Goal: Transaction & Acquisition: Purchase product/service

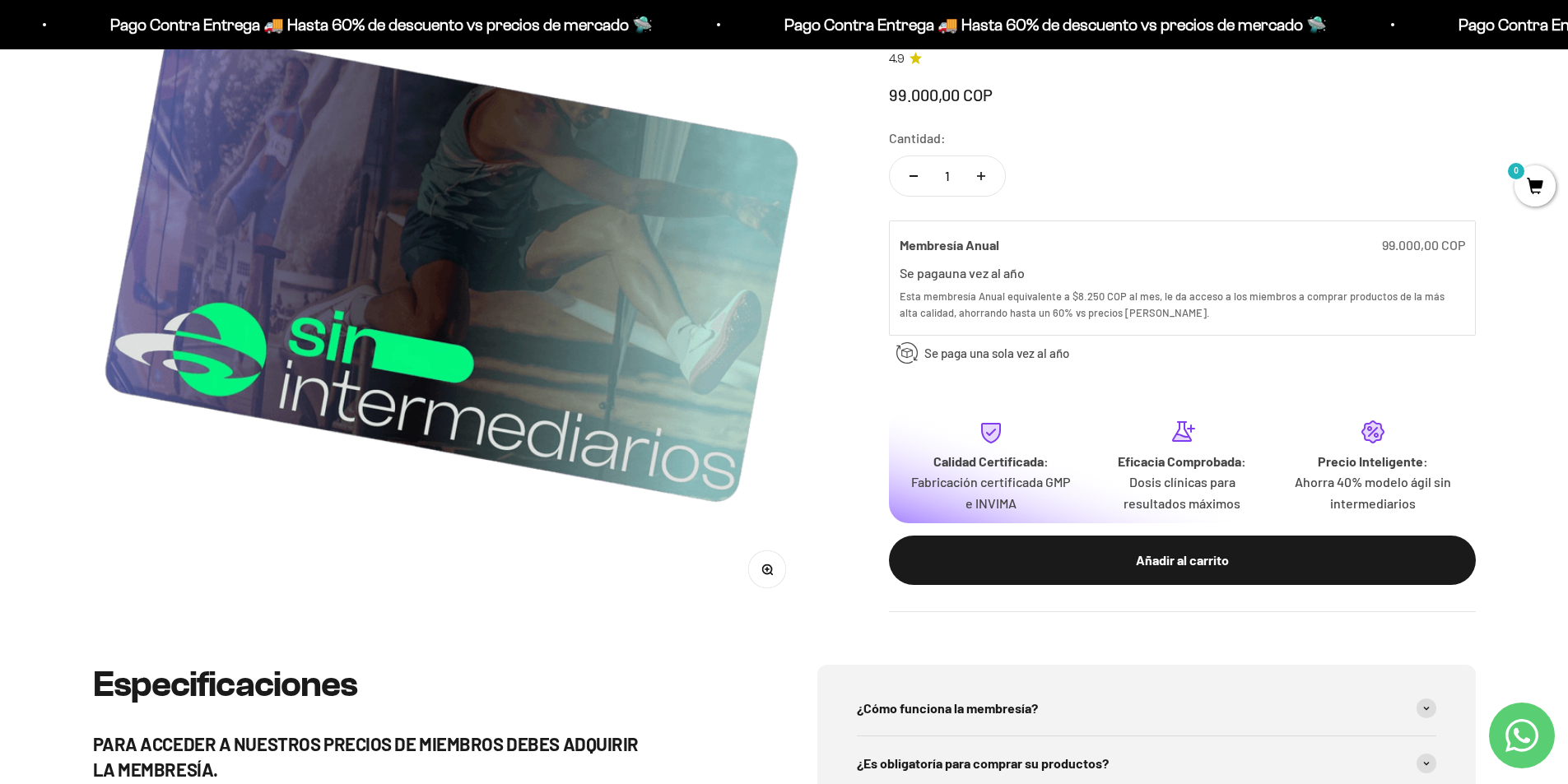
drag, startPoint x: 1157, startPoint y: 6, endPoint x: 1089, endPoint y: 132, distance: 143.2
click at [1089, 132] on div "Cantidad: 1" at bounding box center [1182, 164] width 587 height 73
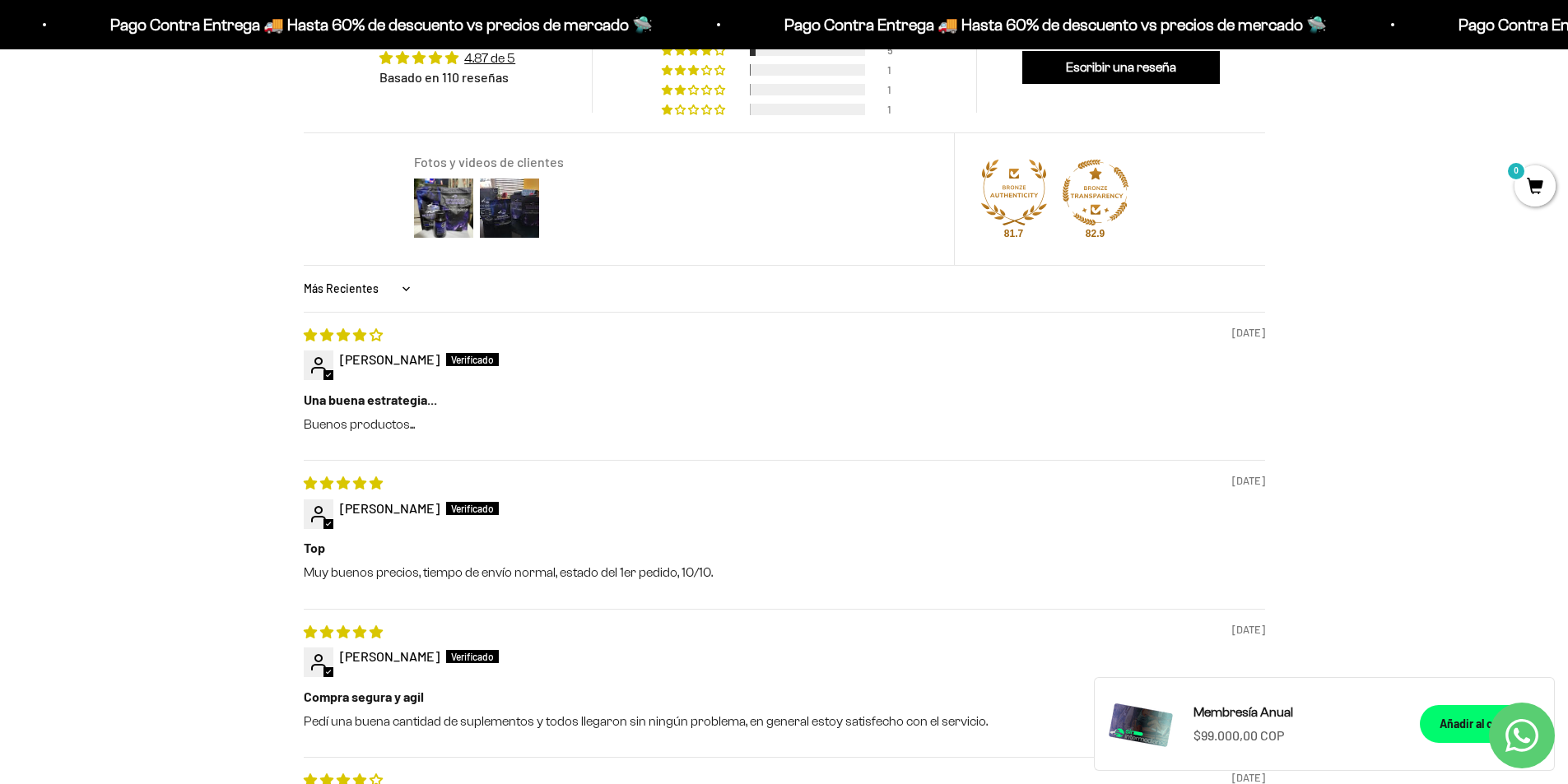
scroll to position [1646, 0]
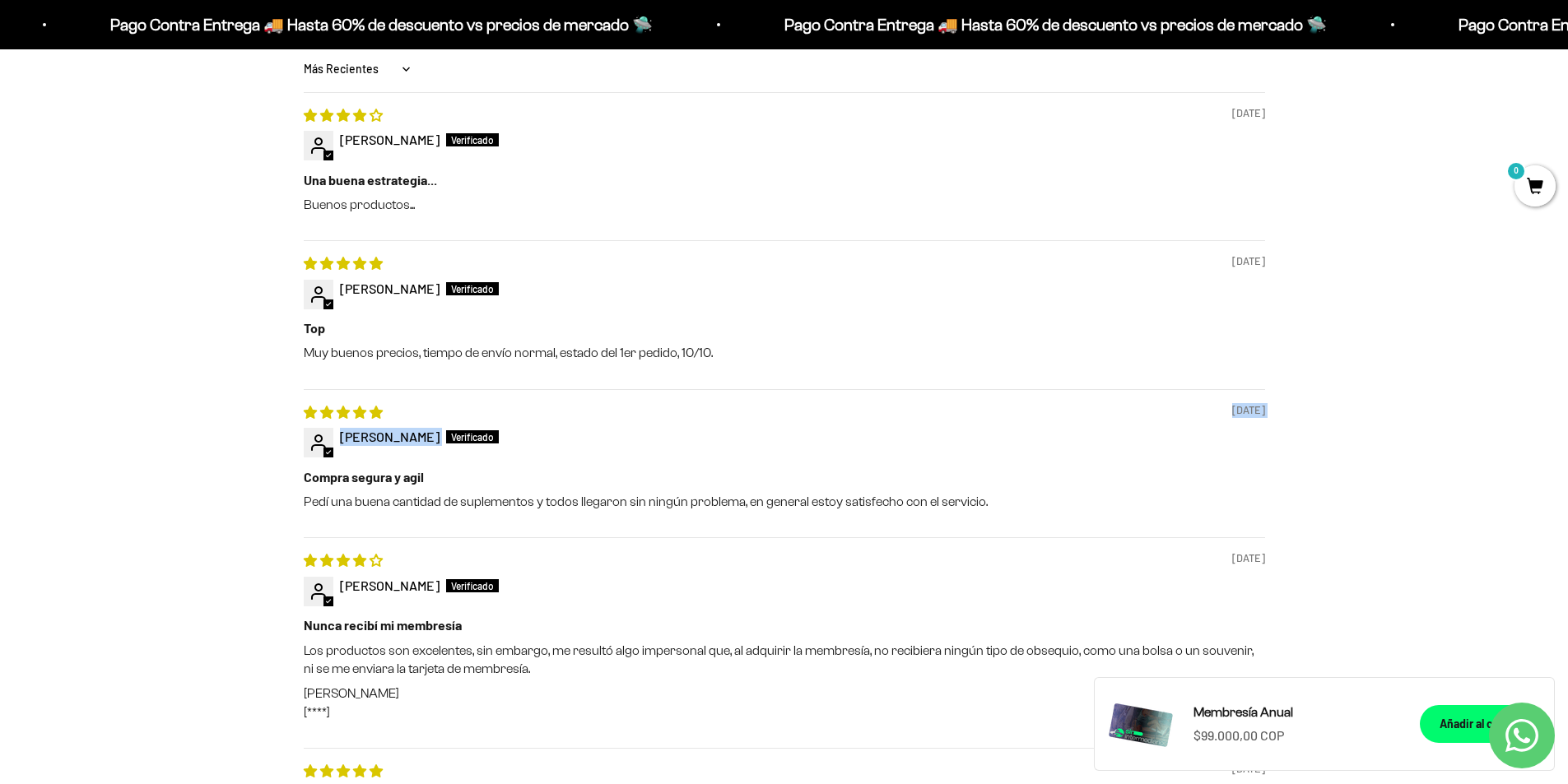
drag, startPoint x: 1033, startPoint y: 432, endPoint x: 1195, endPoint y: 398, distance: 165.5
click at [1195, 398] on div "Reseñas de Clientes 4.87 de 5 Basado en 110 reseñas 102 5 1 1 1 Ver todas las r…" at bounding box center [785, 353] width 988 height 1235
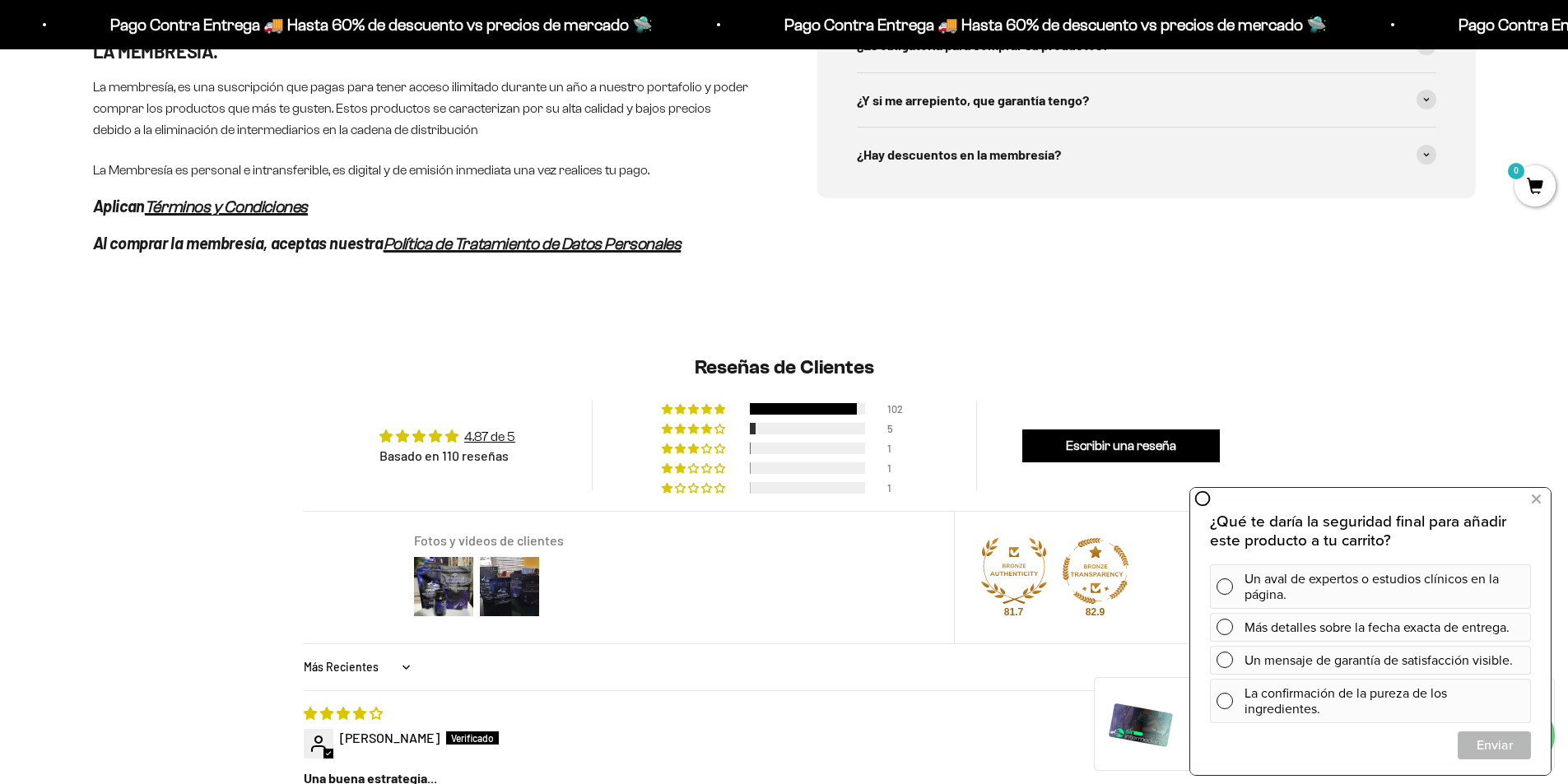
scroll to position [741, 0]
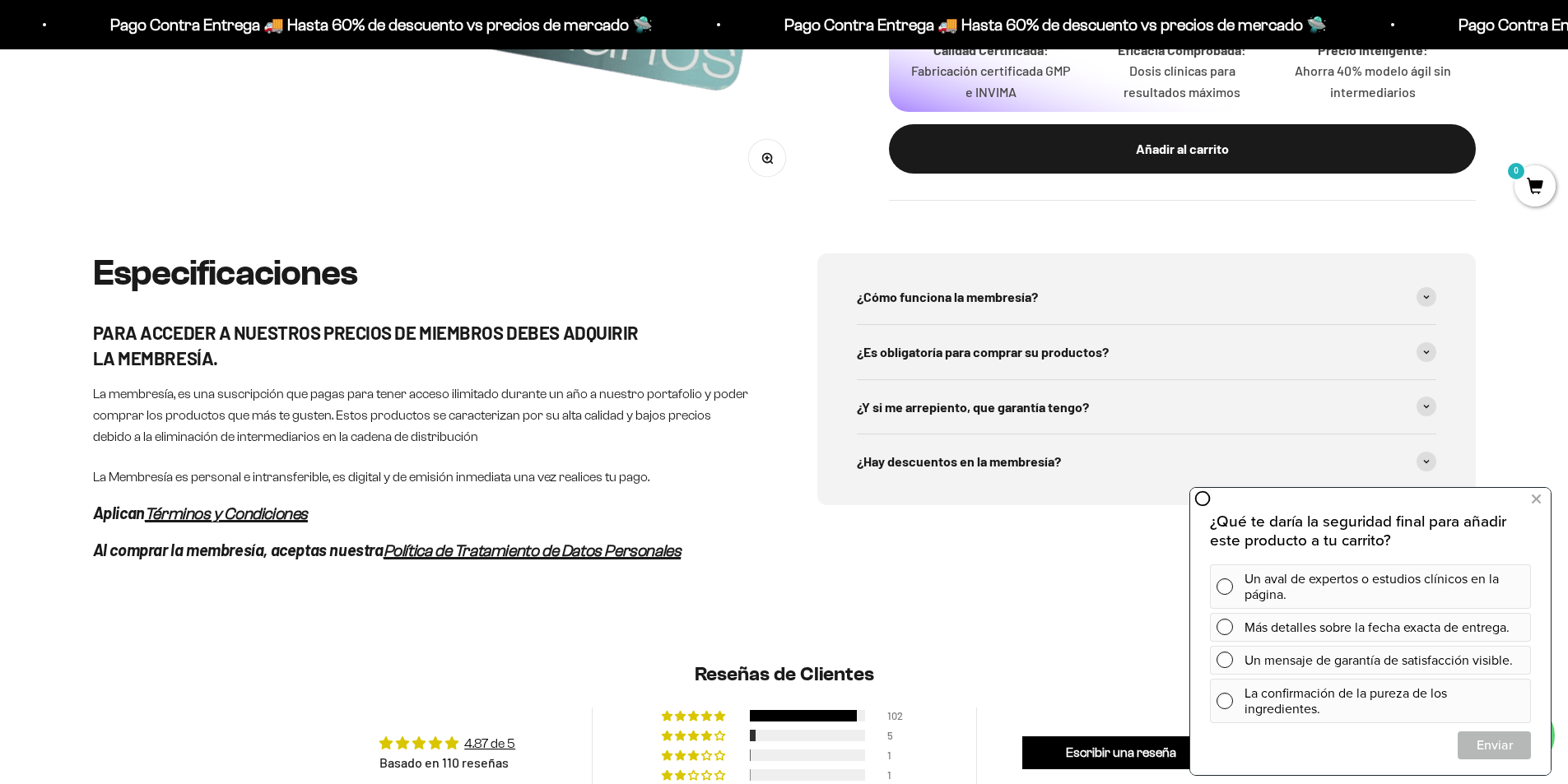
click at [923, 567] on div "Especificaciones PARA ACCEDER A NUESTROS PRECIOS DE MIEMBROS DEBES ADQUIRIR LA …" at bounding box center [784, 447] width 1568 height 387
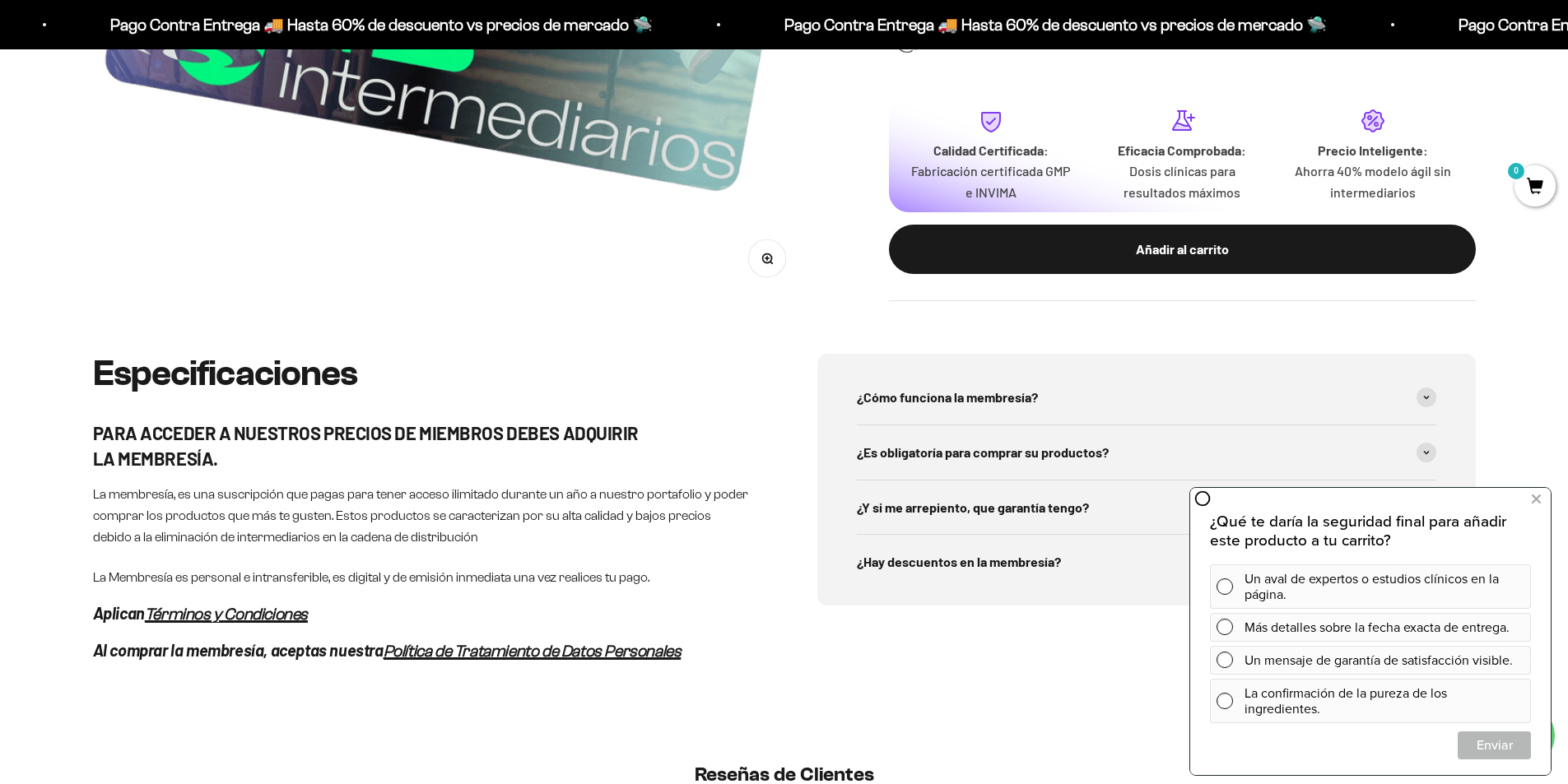
scroll to position [576, 0]
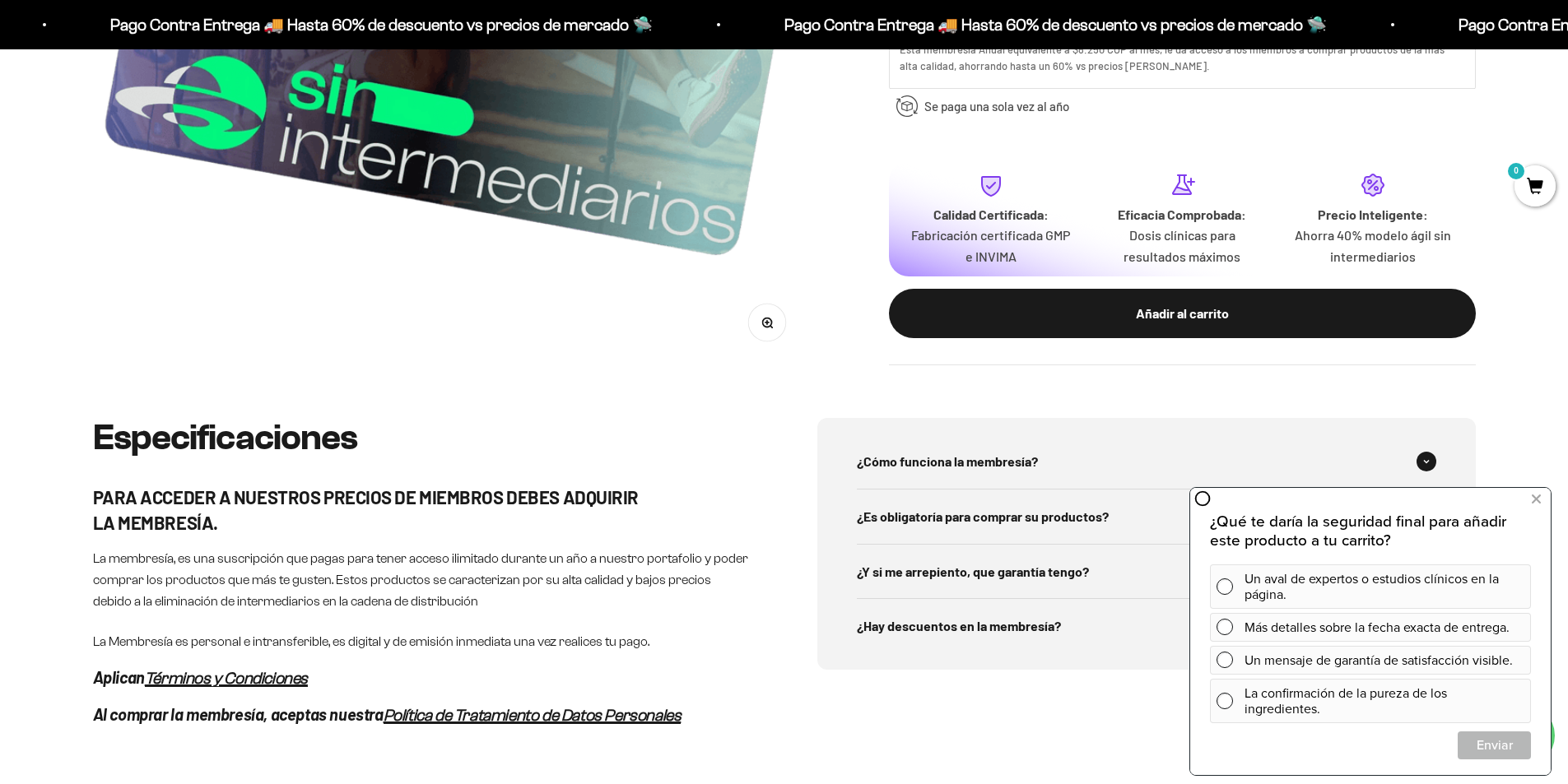
click at [988, 458] on span "¿Cómo funciona la membresía?" at bounding box center [947, 461] width 181 height 21
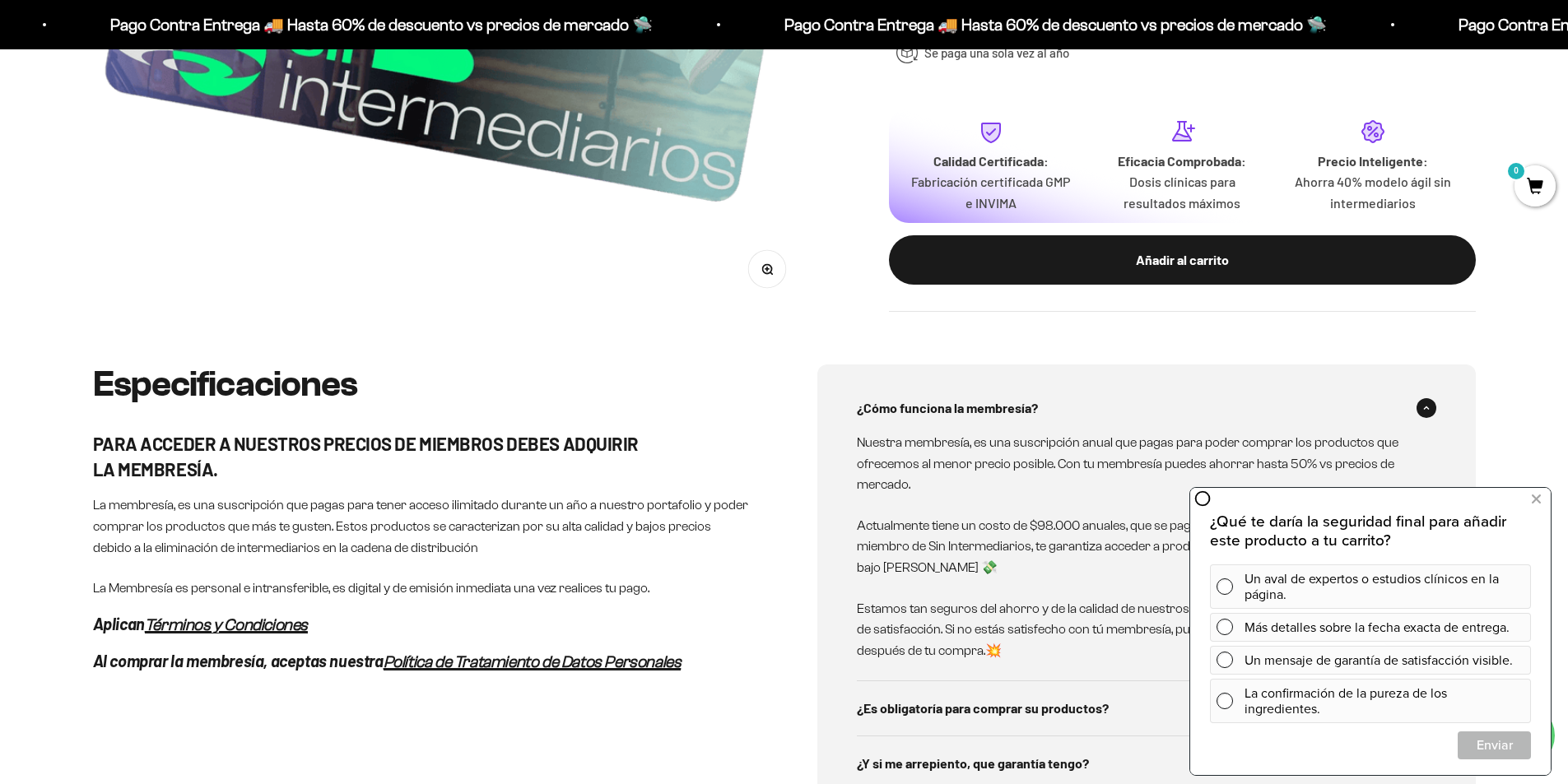
scroll to position [658, 0]
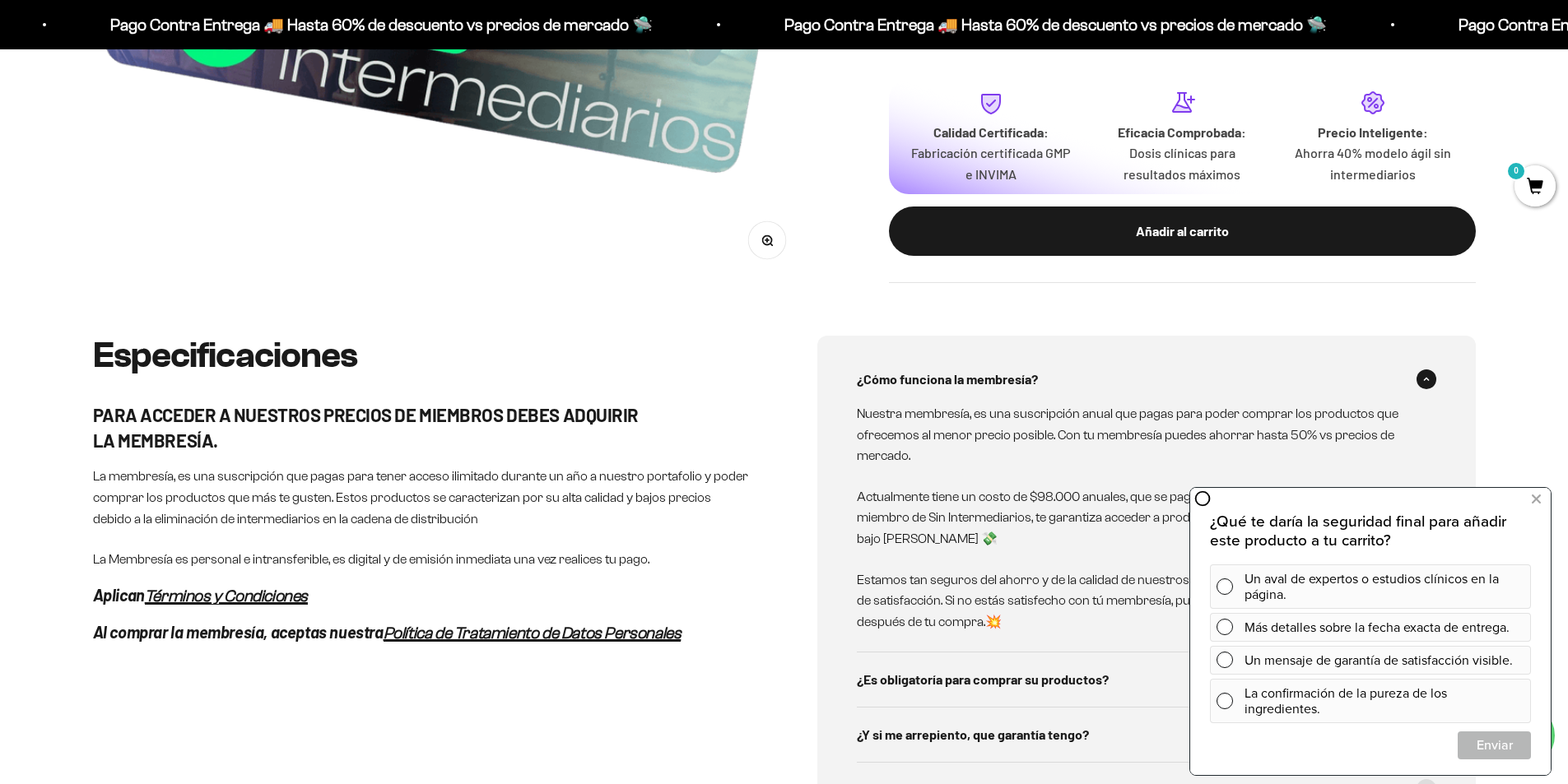
click at [1538, 499] on icon at bounding box center [1536, 499] width 9 height 21
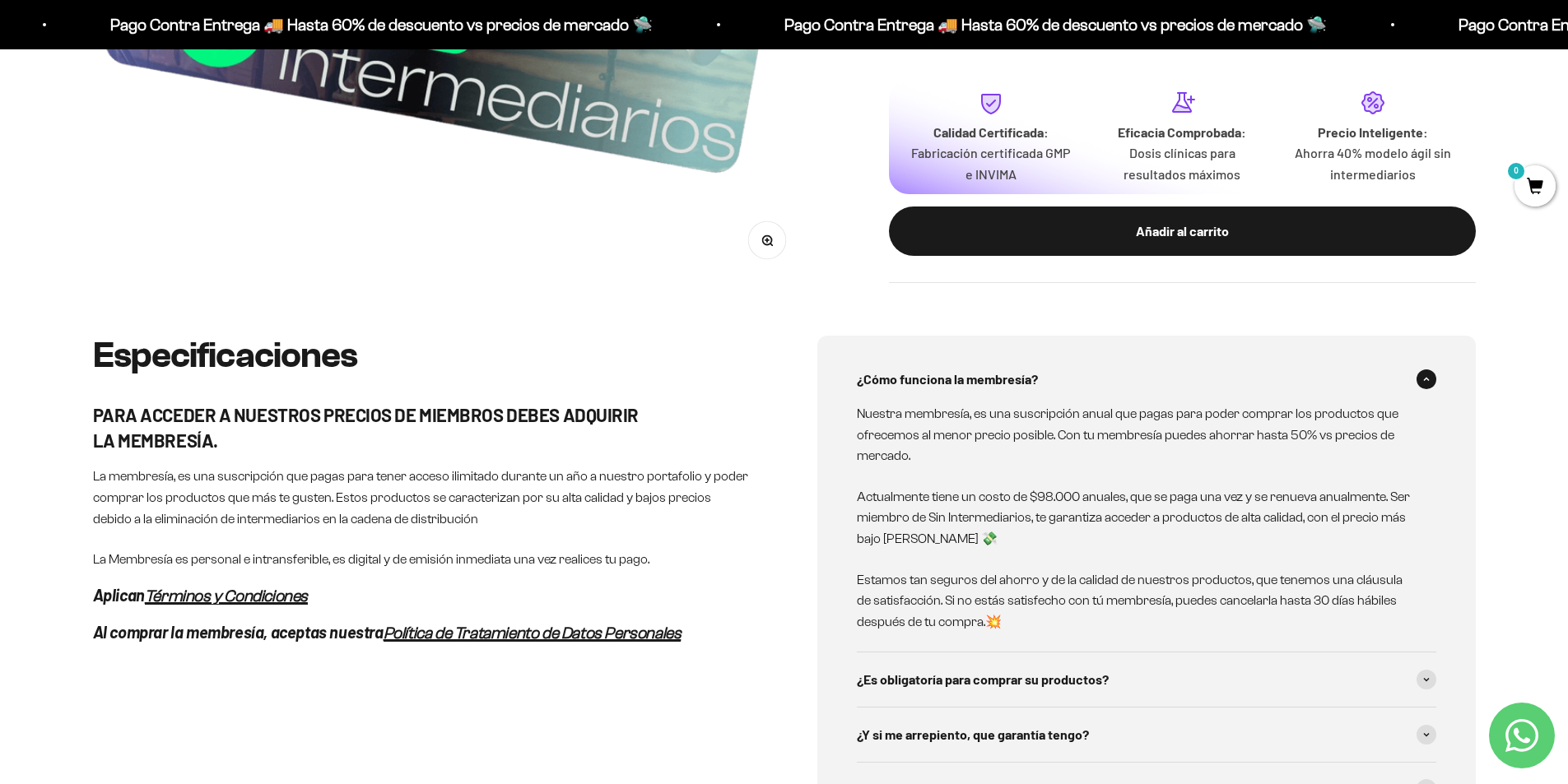
drag, startPoint x: 655, startPoint y: 299, endPoint x: 575, endPoint y: 261, distance: 88.6
drag, startPoint x: 575, startPoint y: 261, endPoint x: 495, endPoint y: 297, distance: 87.7
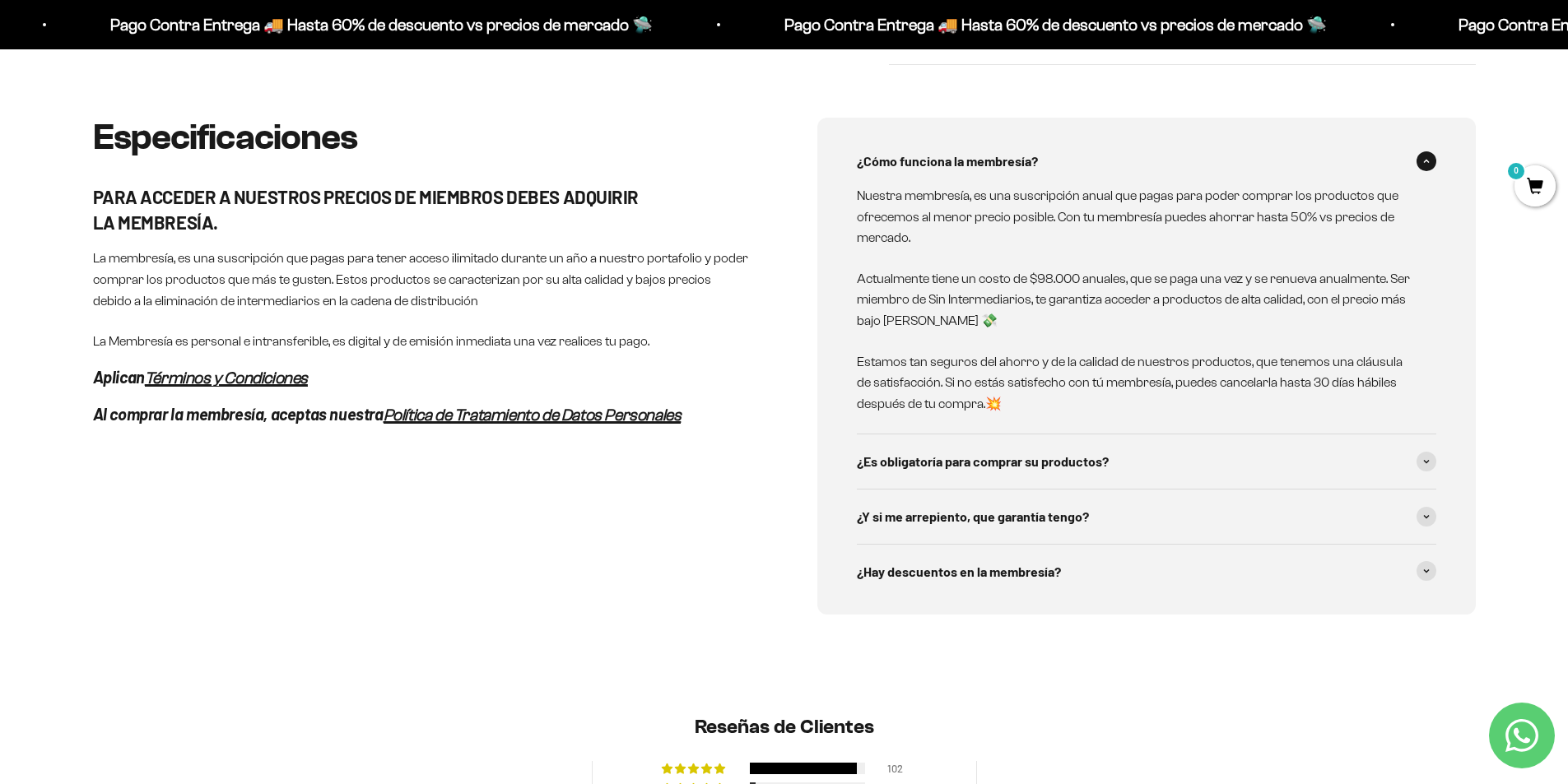
scroll to position [905, 0]
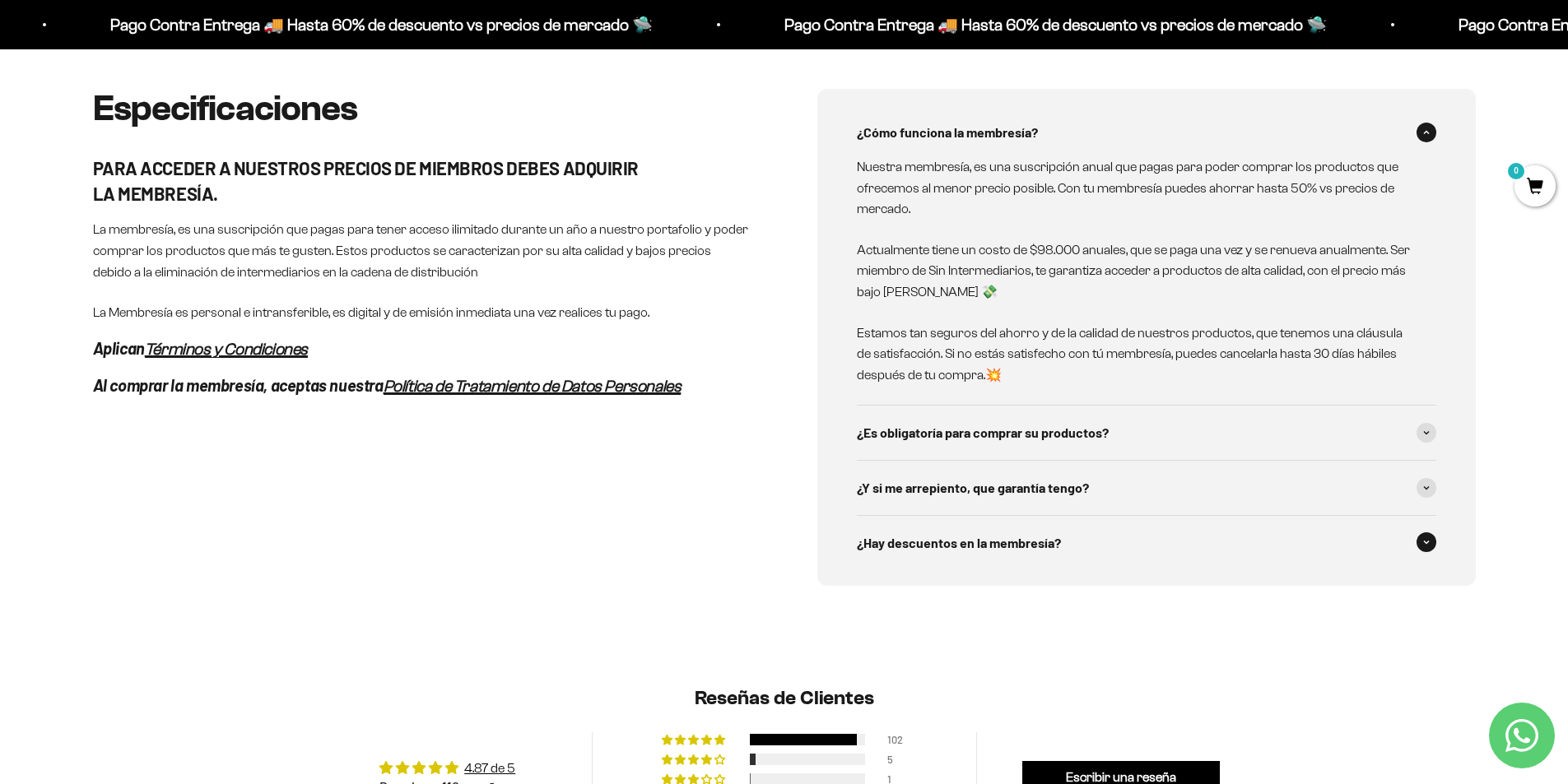
click at [947, 564] on div "¿Hay descuentos en la membresía?" at bounding box center [1146, 543] width 579 height 54
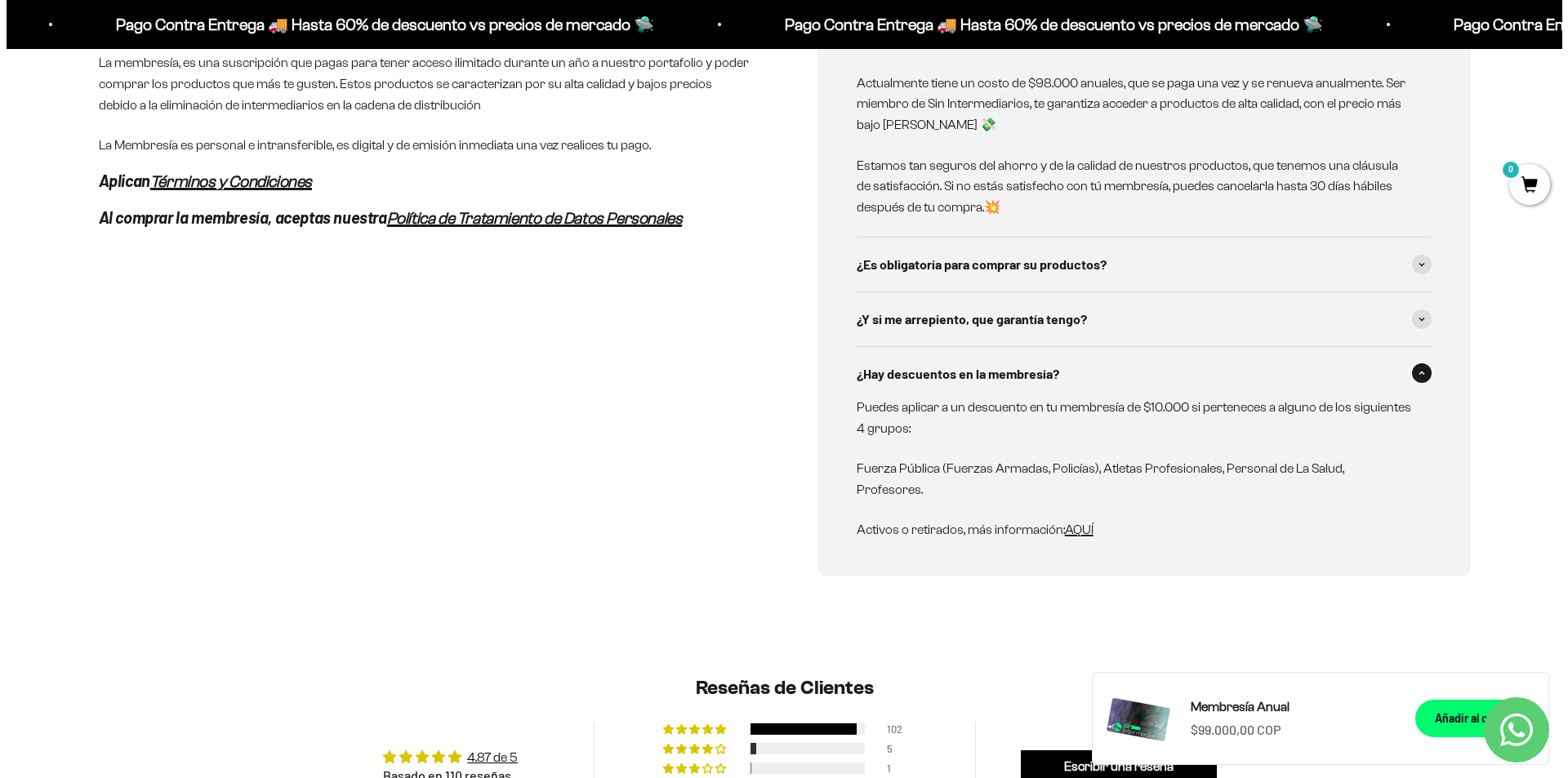
scroll to position [1144, 0]
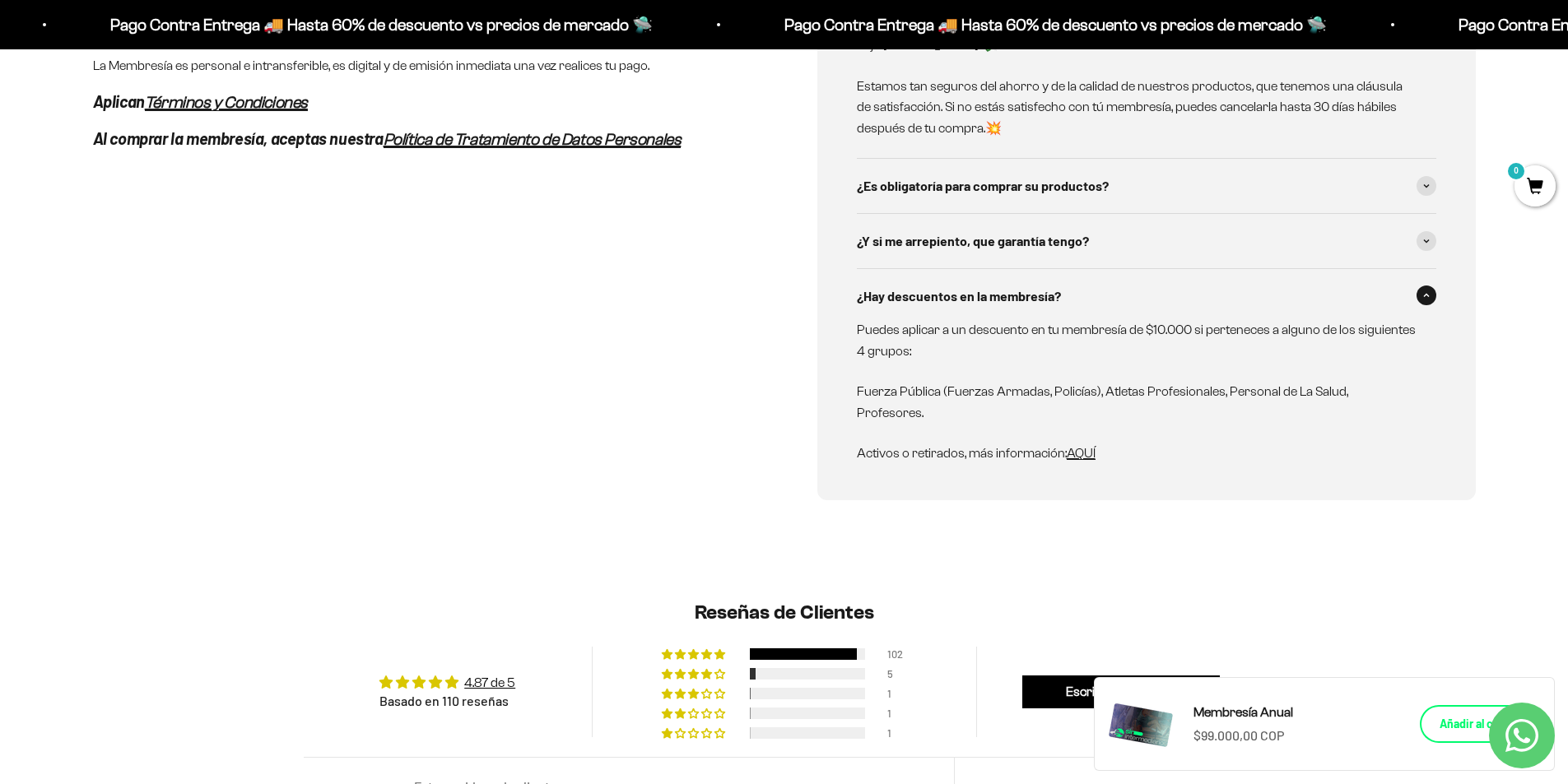
click at [1453, 723] on div "Añadir al carrito" at bounding box center [1480, 723] width 82 height 18
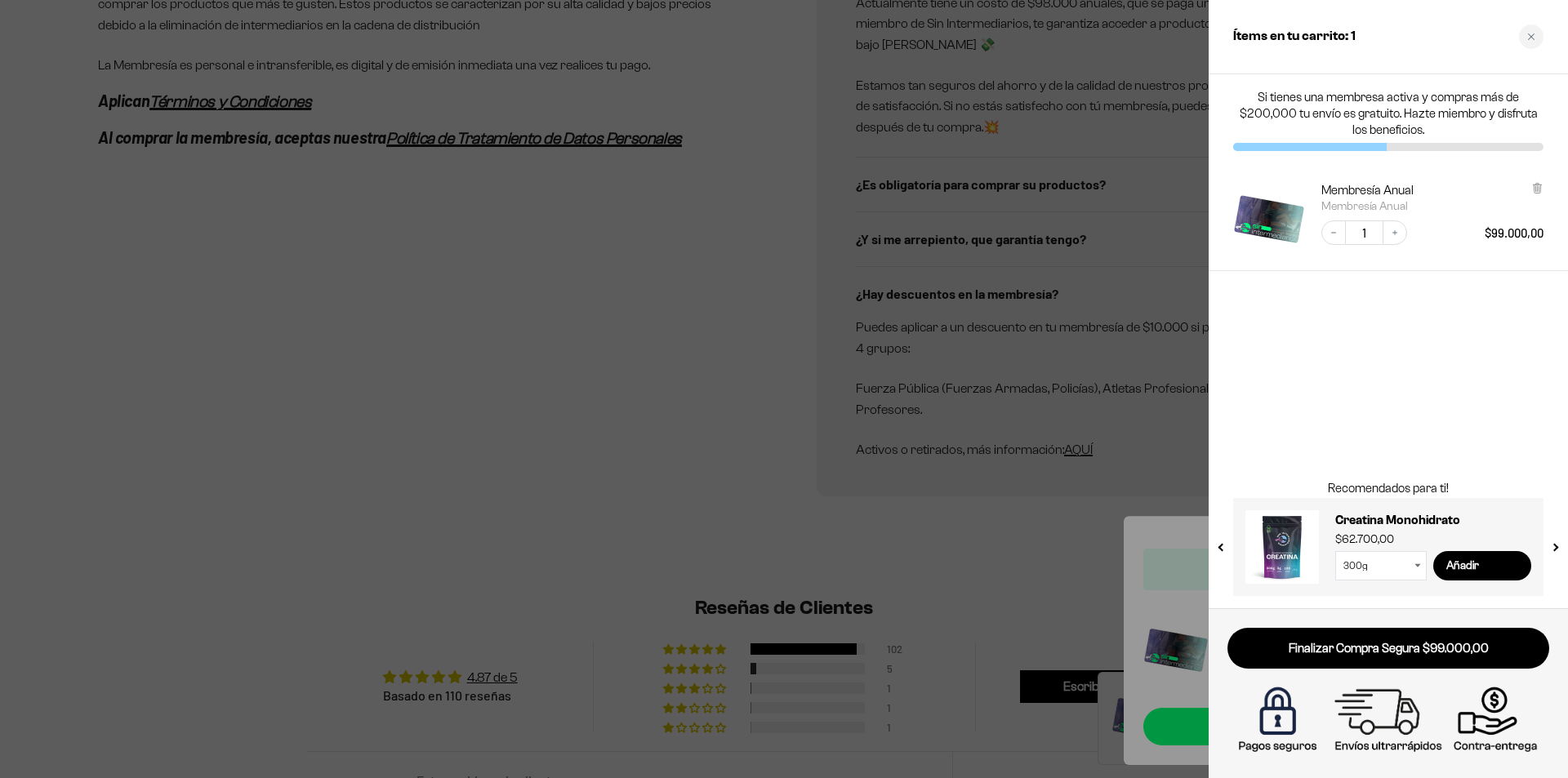
click at [1422, 399] on div "Si tienes una membresa activa y compras más de $200,000 tu envío es gratuito. H…" at bounding box center [1388, 341] width 360 height 535
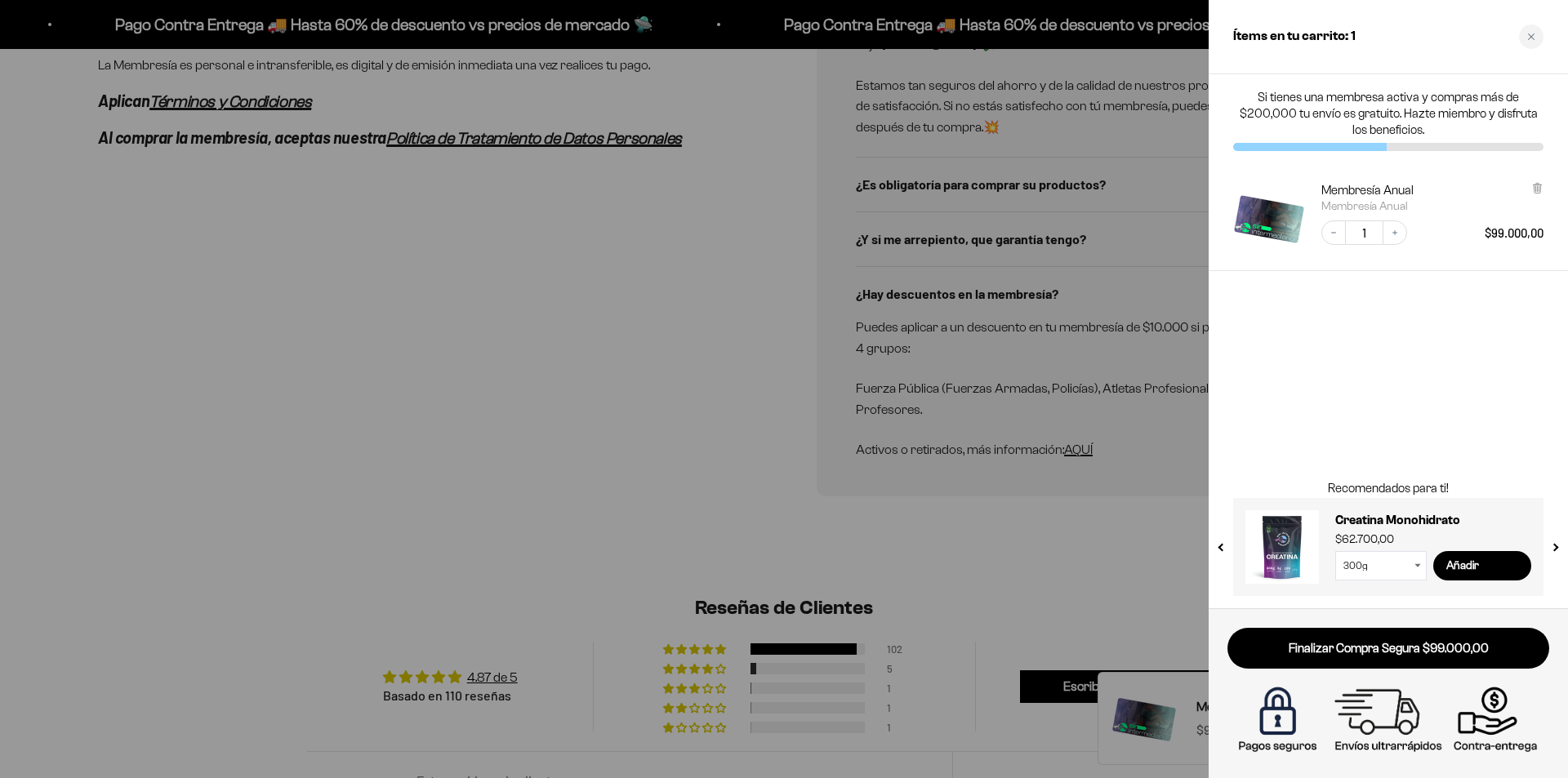
click at [1346, 408] on div "Si tienes una membresa activa y compras más de $200,000 tu envío es gratuito. H…" at bounding box center [1388, 341] width 360 height 535
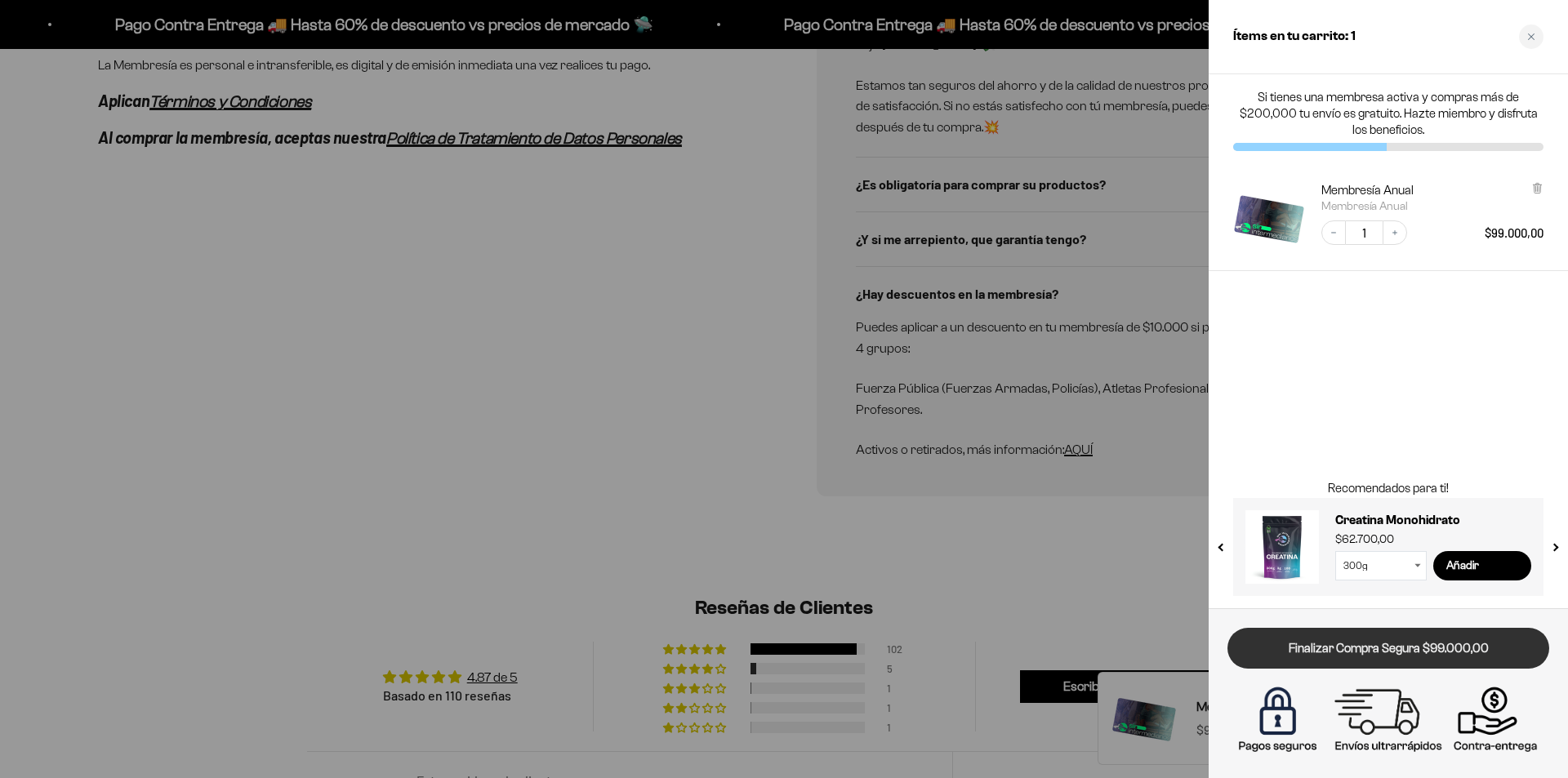
click at [1336, 654] on link "Finalizar Compra Segura $99.000,00" at bounding box center [1387, 649] width 322 height 42
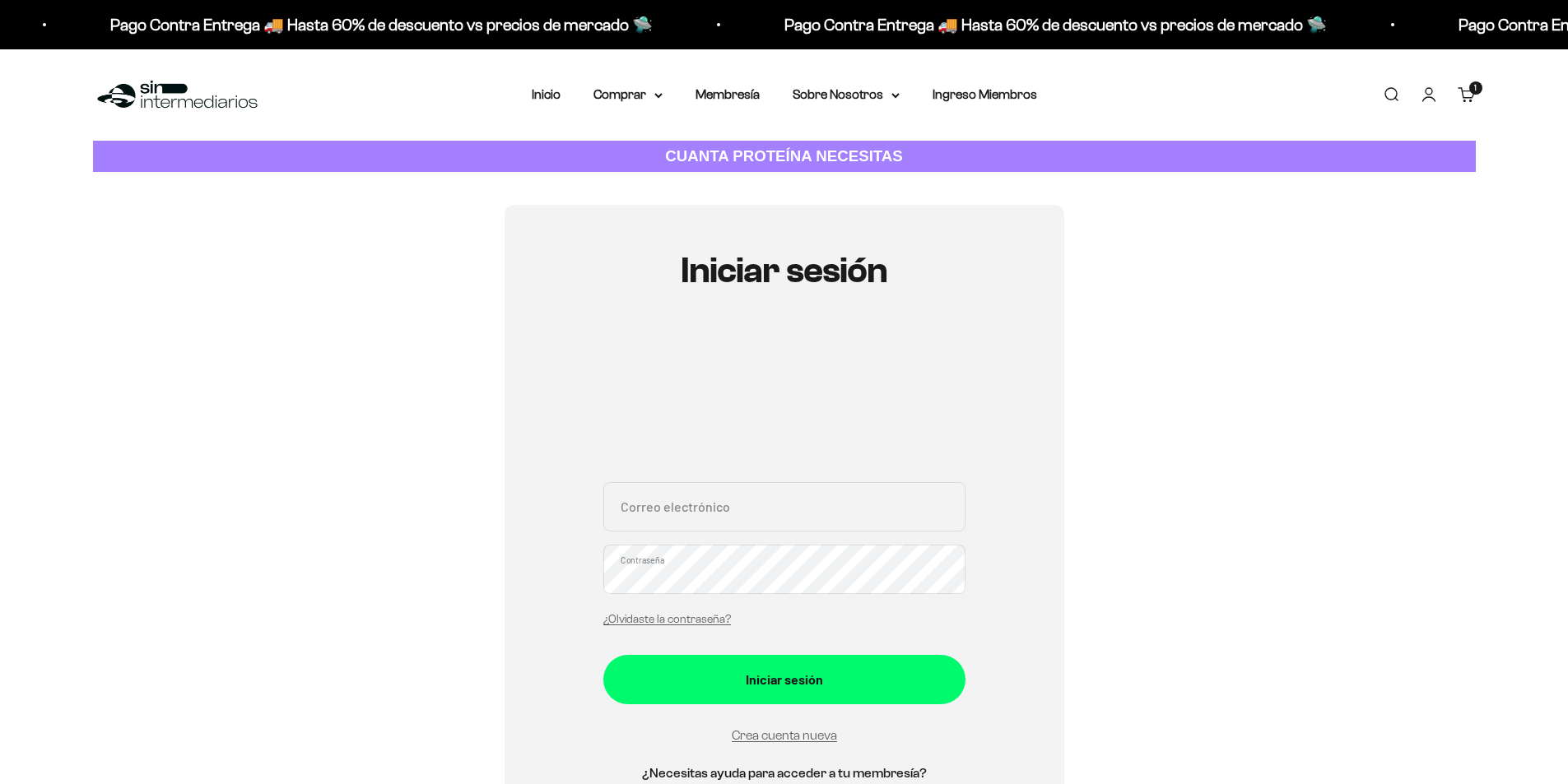
drag, startPoint x: 667, startPoint y: 503, endPoint x: 657, endPoint y: 497, distance: 11.7
click at [663, 504] on input "Correo electrónico" at bounding box center [785, 507] width 362 height 50
